Goal: Download file/media

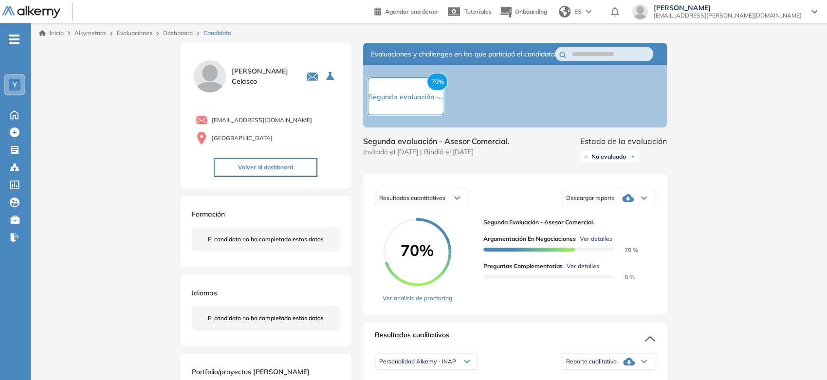
drag, startPoint x: 610, startPoint y: 160, endPoint x: 606, endPoint y: 167, distance: 8.5
click at [610, 161] on div "No evaluado" at bounding box center [609, 157] width 59 height 12
click at [599, 198] on li "Evaluado" at bounding box center [603, 193] width 23 height 10
click at [133, 34] on link "Evaluaciones" at bounding box center [135, 32] width 36 height 7
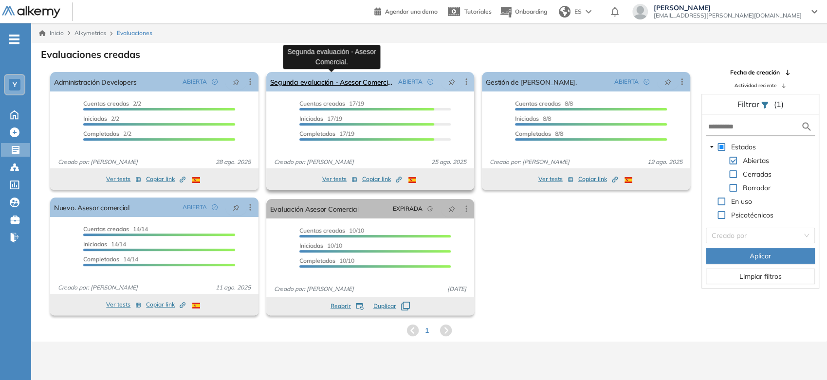
click at [342, 87] on link "Segunda evaluación - Asesor Comercial." at bounding box center [332, 81] width 125 height 19
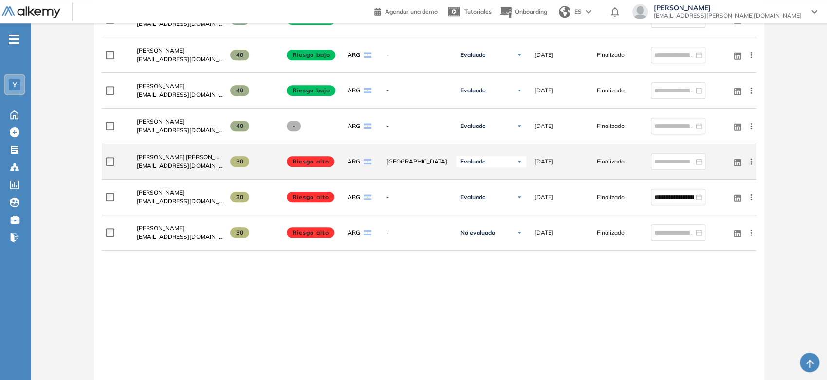
scroll to position [649, 0]
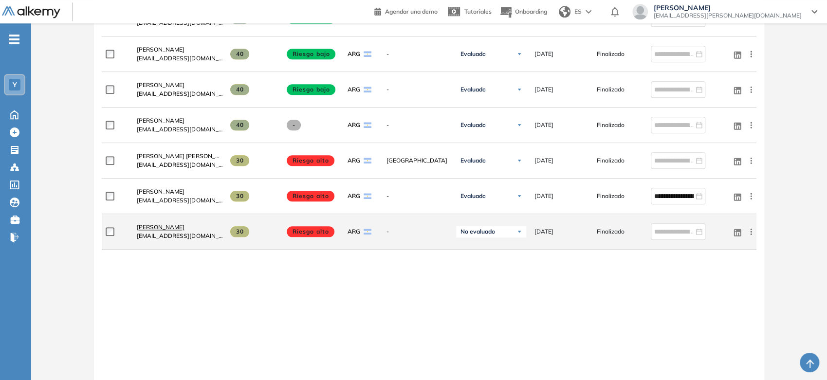
click at [170, 228] on span "Ambar Martinez" at bounding box center [161, 226] width 48 height 7
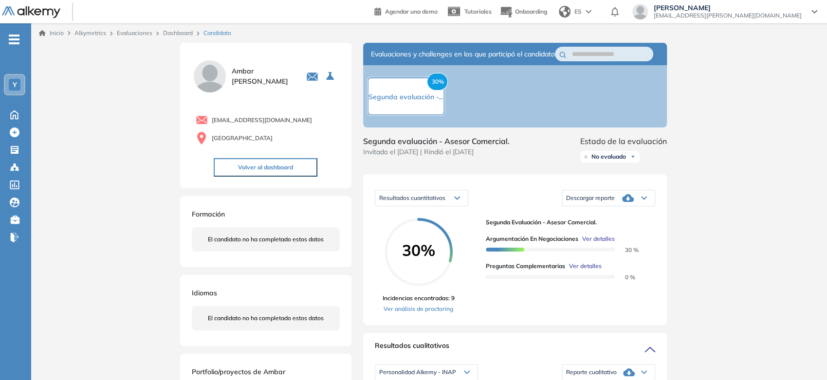
click at [582, 202] on span "Descargar reporte" at bounding box center [590, 198] width 49 height 8
click at [584, 221] on li "Descargar informe completo" at bounding box center [603, 216] width 72 height 10
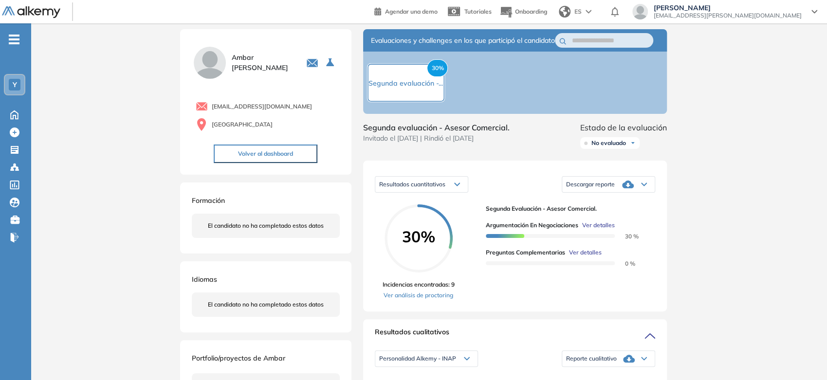
scroll to position [54, 0]
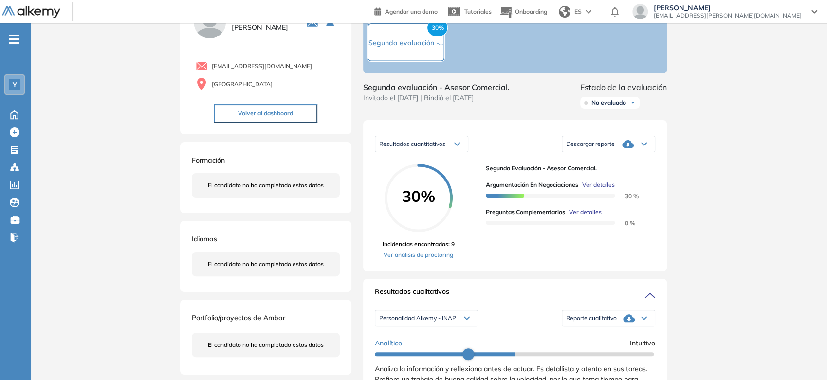
click at [606, 154] on div "Descargar reporte" at bounding box center [608, 143] width 92 height 19
click at [604, 184] on li "Descargar informe resumido" at bounding box center [603, 180] width 73 height 10
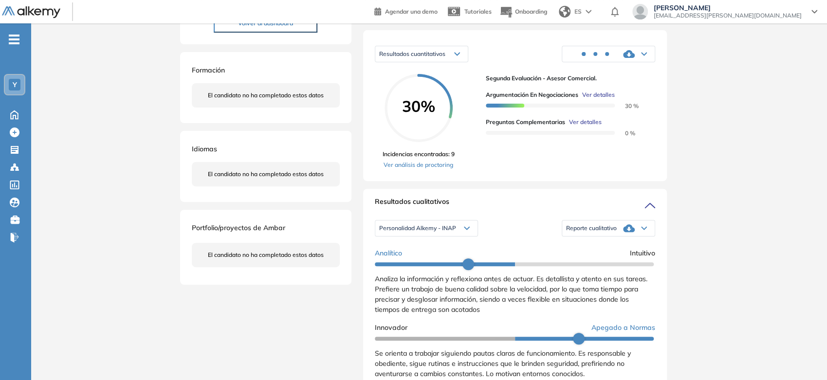
scroll to position [162, 0]
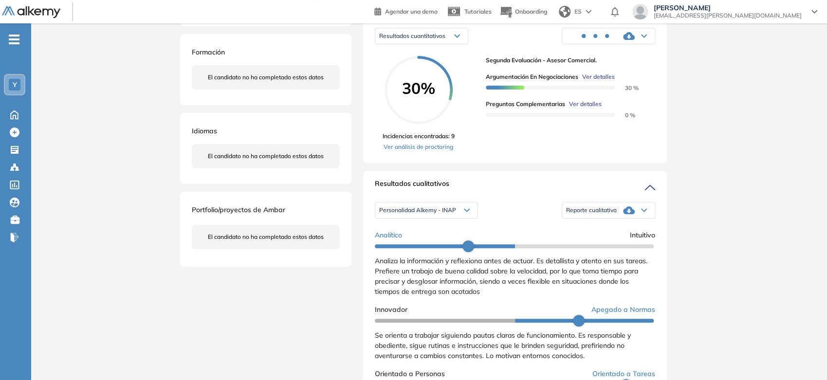
click at [592, 214] on span "Reporte cualitativo" at bounding box center [591, 210] width 51 height 8
click at [587, 233] on li "Reporte con Afinidad AI" at bounding box center [596, 228] width 59 height 10
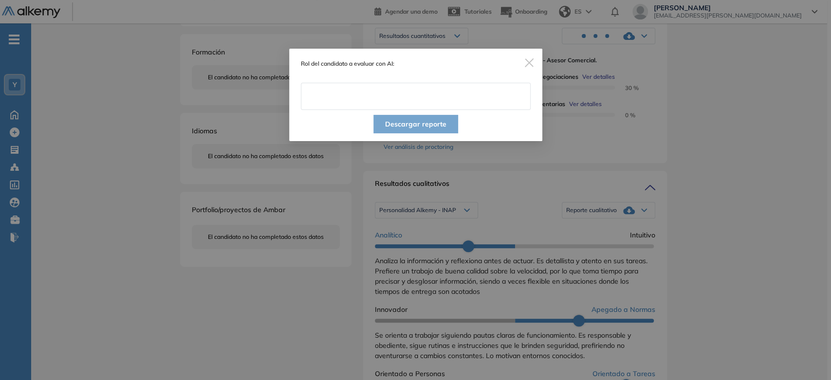
click at [413, 92] on input "text" at bounding box center [416, 96] width 230 height 27
click at [463, 91] on input "text" at bounding box center [416, 96] width 230 height 27
type input "**********"
click at [408, 131] on button "Descargar reporte" at bounding box center [415, 124] width 85 height 18
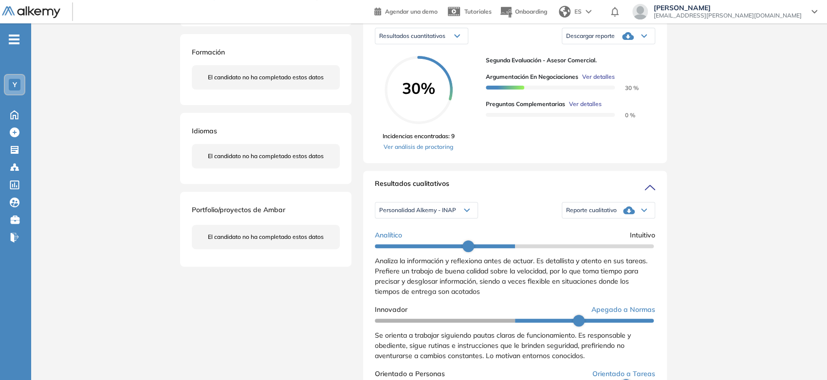
click at [592, 40] on span "Descargar reporte" at bounding box center [590, 36] width 49 height 8
click at [609, 76] on li "Descargar informe resumido" at bounding box center [603, 72] width 73 height 10
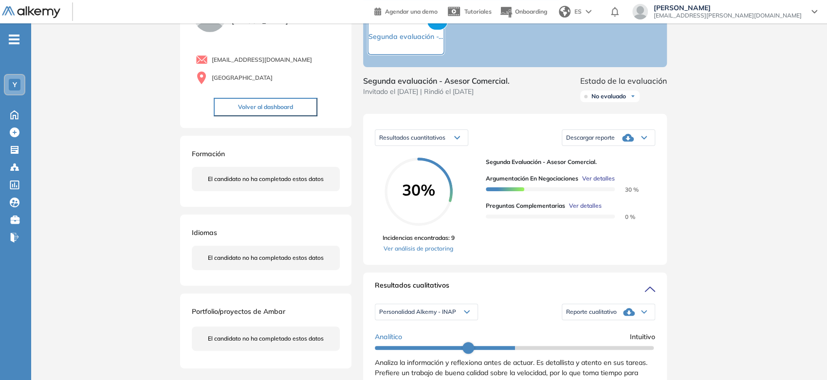
scroll to position [0, 0]
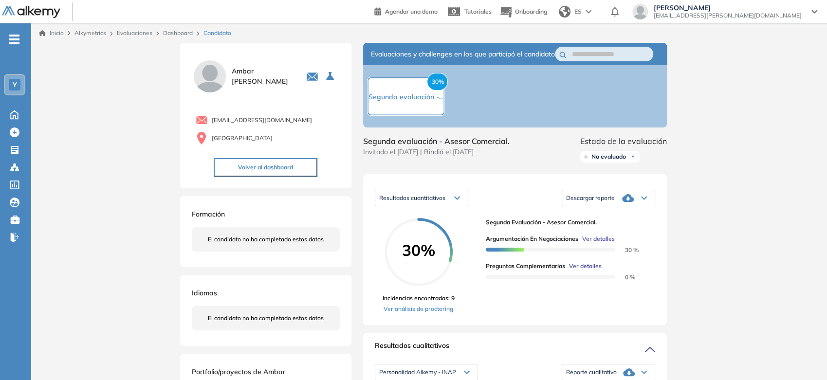
click at [611, 161] on span "No evaluado" at bounding box center [608, 157] width 35 height 8
click at [601, 198] on li "Evaluado" at bounding box center [603, 193] width 23 height 10
click at [56, 35] on link "Inicio" at bounding box center [51, 33] width 25 height 9
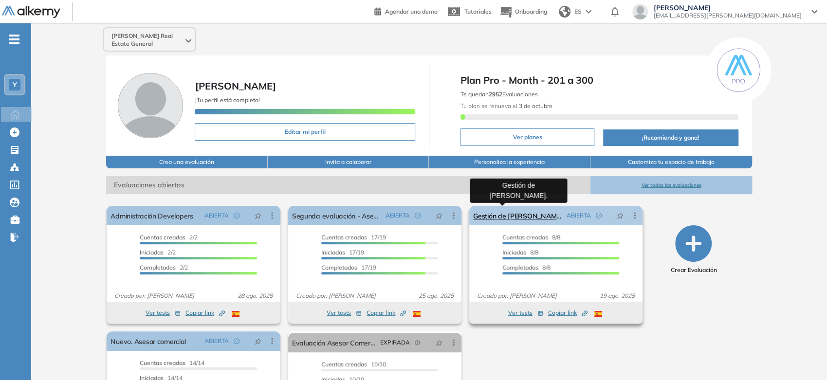
click at [501, 216] on link "Gestión de [PERSON_NAME]." at bounding box center [518, 215] width 90 height 19
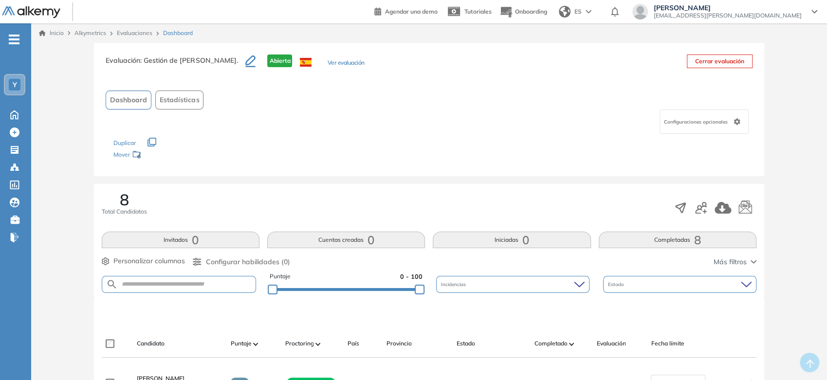
click at [52, 30] on link "Inicio" at bounding box center [51, 33] width 25 height 9
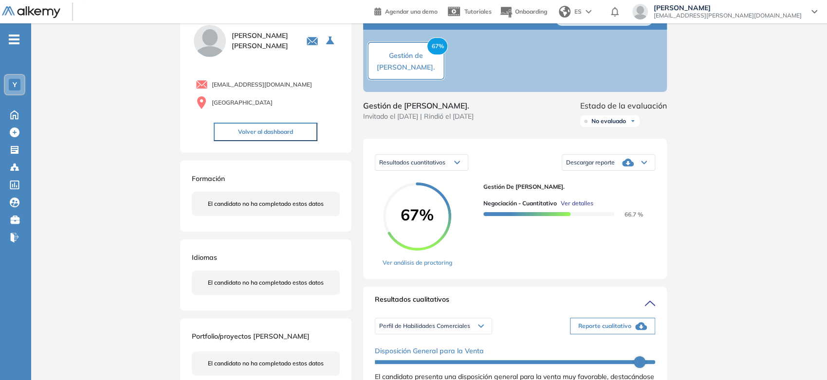
scroll to position [54, 0]
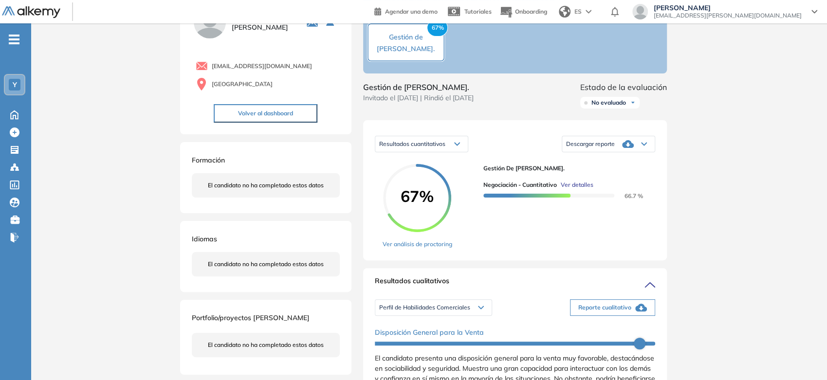
click at [616, 316] on button "Reporte cualitativo" at bounding box center [612, 307] width 85 height 17
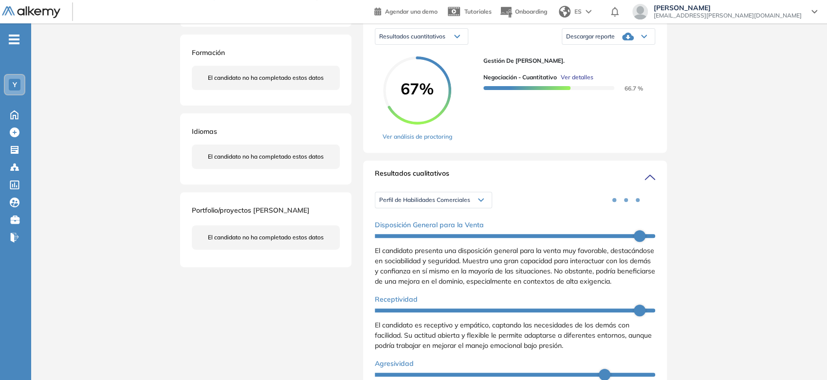
scroll to position [162, 0]
click at [468, 203] on span "Perfil de Habilidades Comerciales" at bounding box center [424, 200] width 91 height 8
click at [424, 240] on li "Personalidad Alkemy - INAP" at bounding box center [415, 235] width 71 height 10
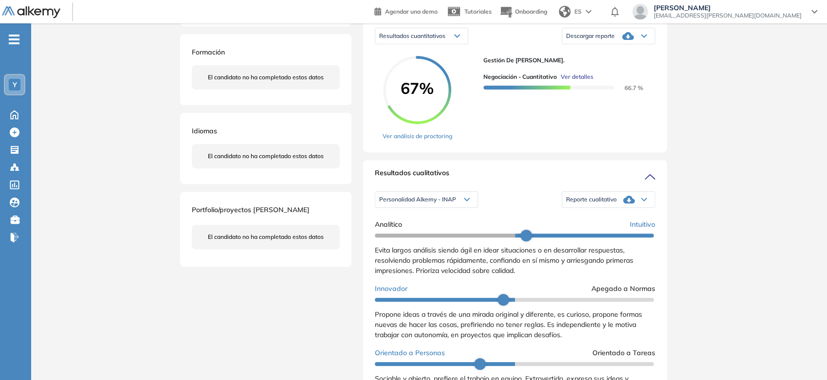
click at [573, 205] on div "Reporte cualitativo" at bounding box center [608, 199] width 92 height 19
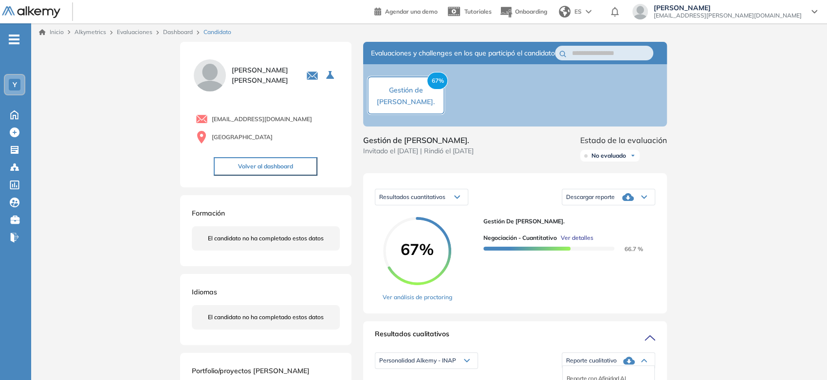
scroll to position [0, 0]
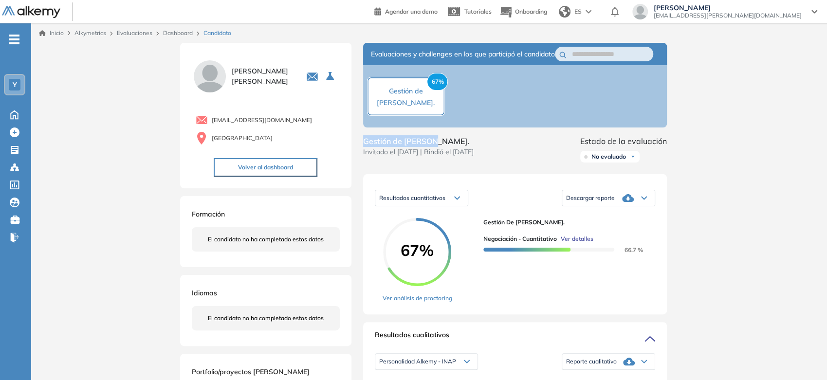
drag, startPoint x: 364, startPoint y: 149, endPoint x: 431, endPoint y: 143, distance: 67.0
copy span "Gestión de [PERSON_NAME]"
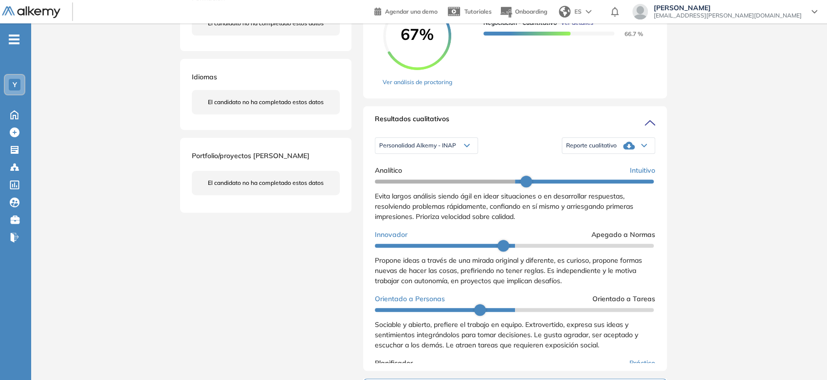
click at [588, 148] on div "Reporte cualitativo" at bounding box center [608, 145] width 92 height 19
click at [587, 168] on li "Reporte con Afinidad AI" at bounding box center [596, 164] width 59 height 10
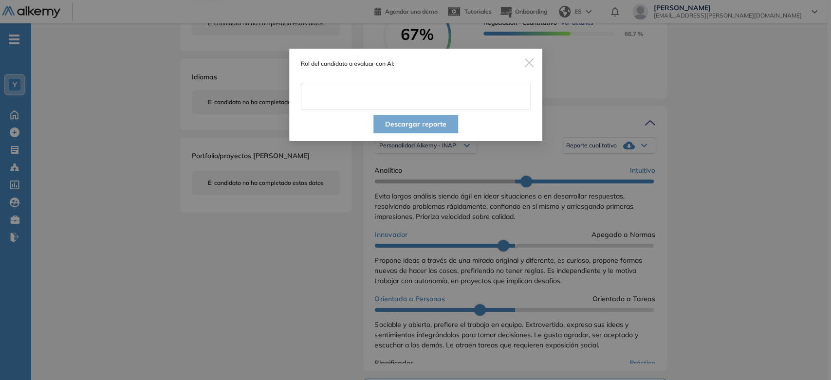
click at [452, 108] on input "text" at bounding box center [416, 96] width 230 height 27
paste input "**********"
click at [433, 99] on input "**********" at bounding box center [416, 96] width 230 height 27
type input "**********"
click at [450, 128] on button "Descargar reporte" at bounding box center [415, 124] width 85 height 18
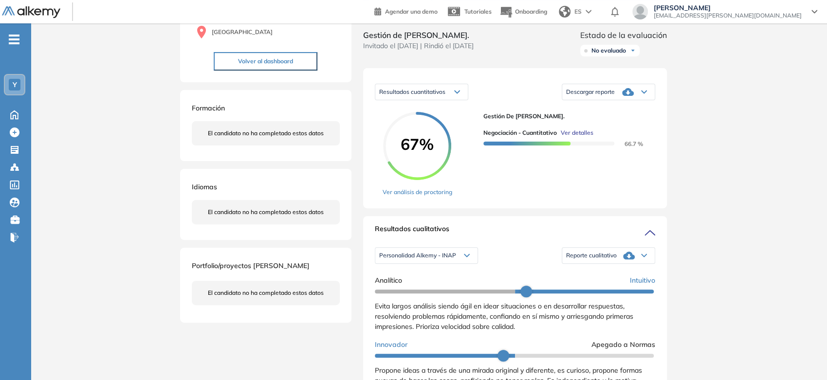
scroll to position [105, 0]
click at [648, 100] on div "Descargar reporte" at bounding box center [608, 92] width 92 height 19
click at [627, 133] on li "Descargar informe resumido" at bounding box center [603, 129] width 73 height 10
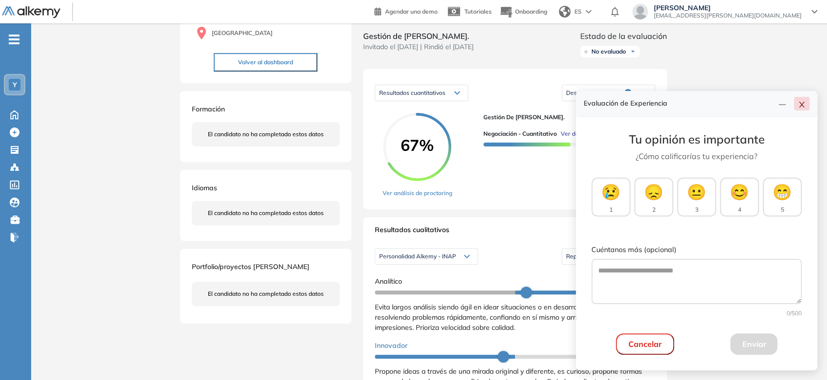
click at [799, 104] on icon "close" at bounding box center [802, 105] width 8 height 8
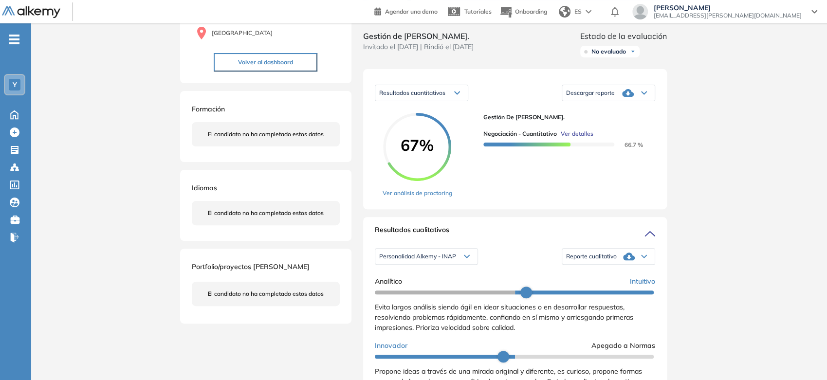
click at [623, 260] on icon at bounding box center [629, 257] width 12 height 8
click at [619, 240] on div "Resultados cualitativos" at bounding box center [515, 233] width 280 height 16
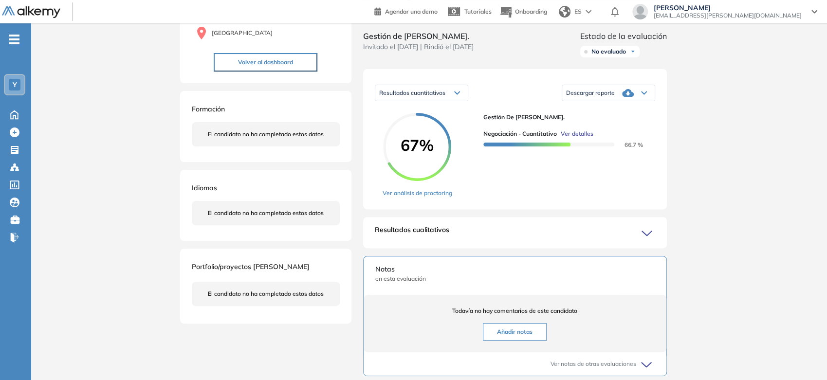
click at [619, 240] on div "Resultados cualitativos" at bounding box center [515, 233] width 280 height 16
